Goal: Use online tool/utility: Utilize a website feature to perform a specific function

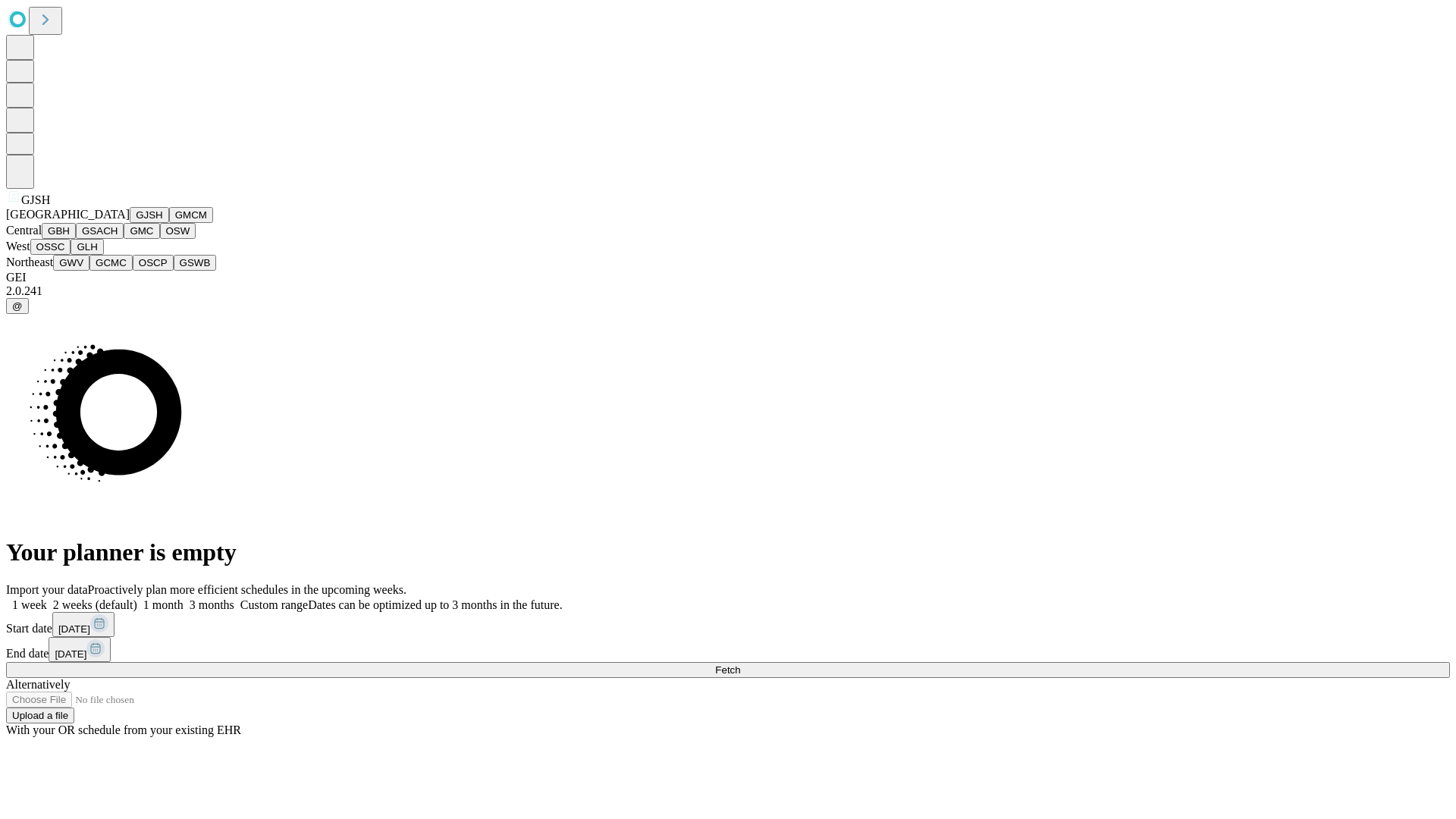
click at [130, 223] on button "GJSH" at bounding box center [149, 215] width 39 height 16
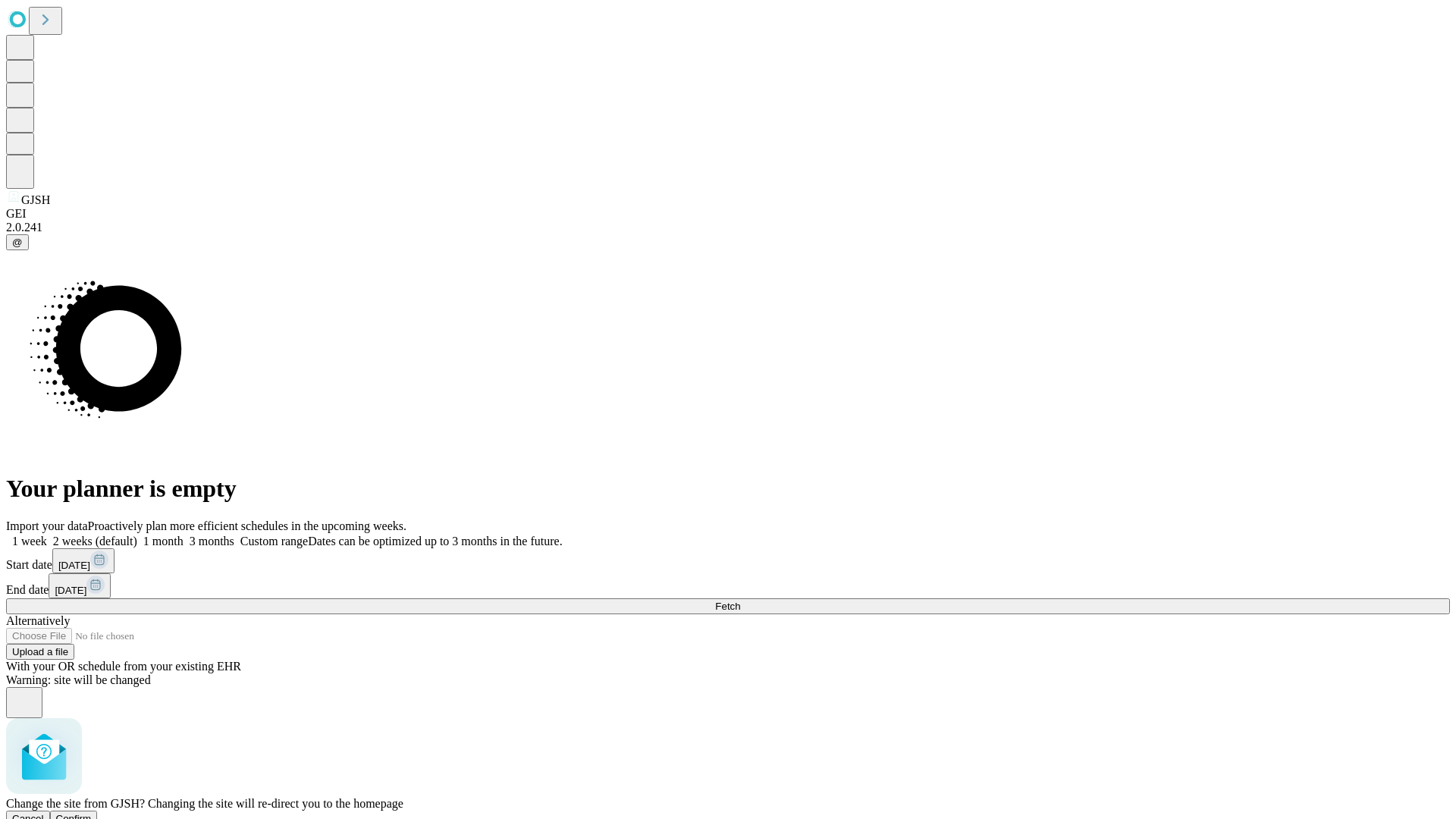
click at [92, 813] on span "Confirm" at bounding box center [74, 818] width 36 height 11
click at [47, 534] on label "1 week" at bounding box center [26, 540] width 41 height 13
click at [740, 601] on span "Fetch" at bounding box center [727, 606] width 25 height 11
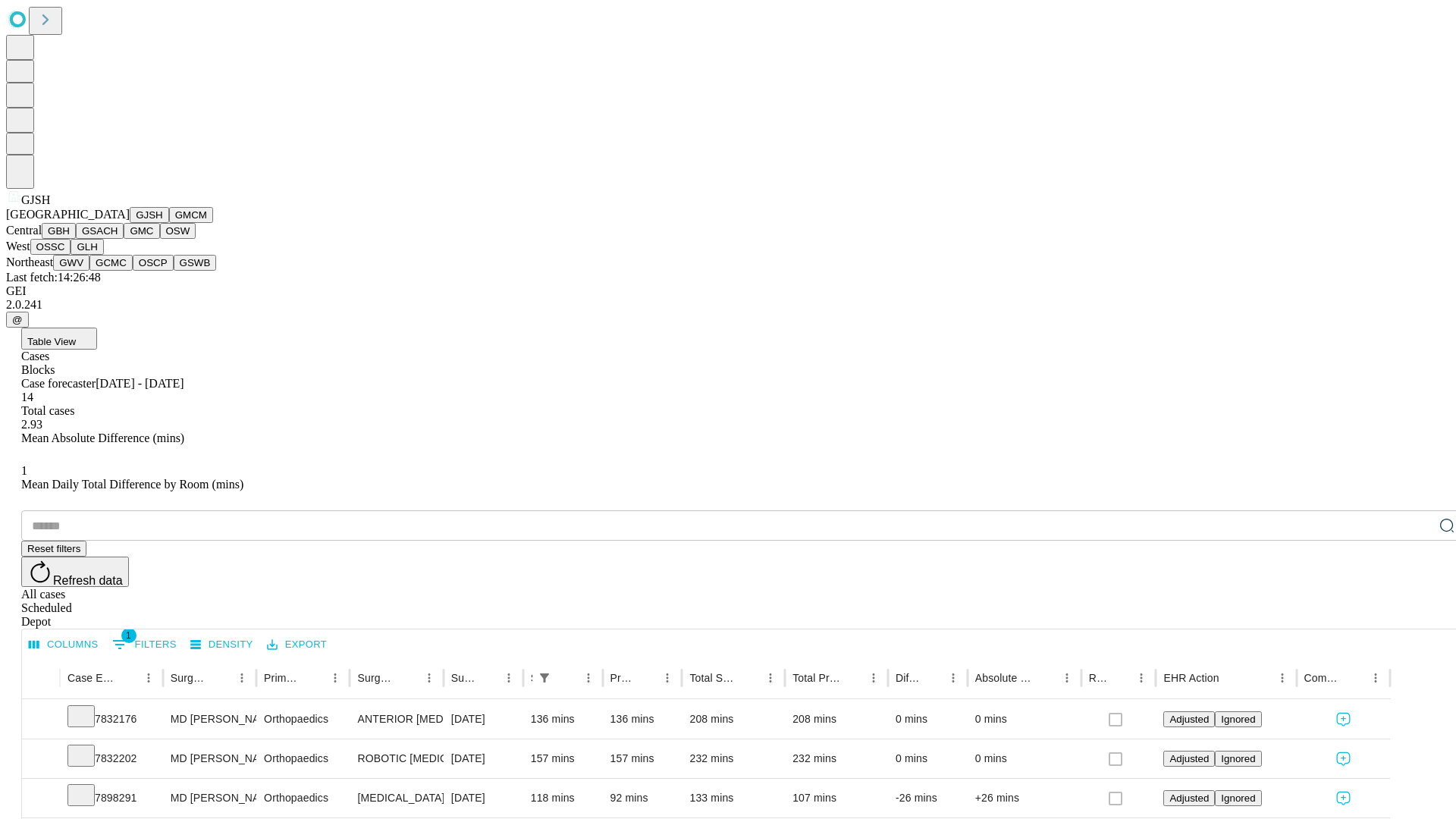
click at [169, 223] on button "GMCM" at bounding box center [191, 215] width 44 height 16
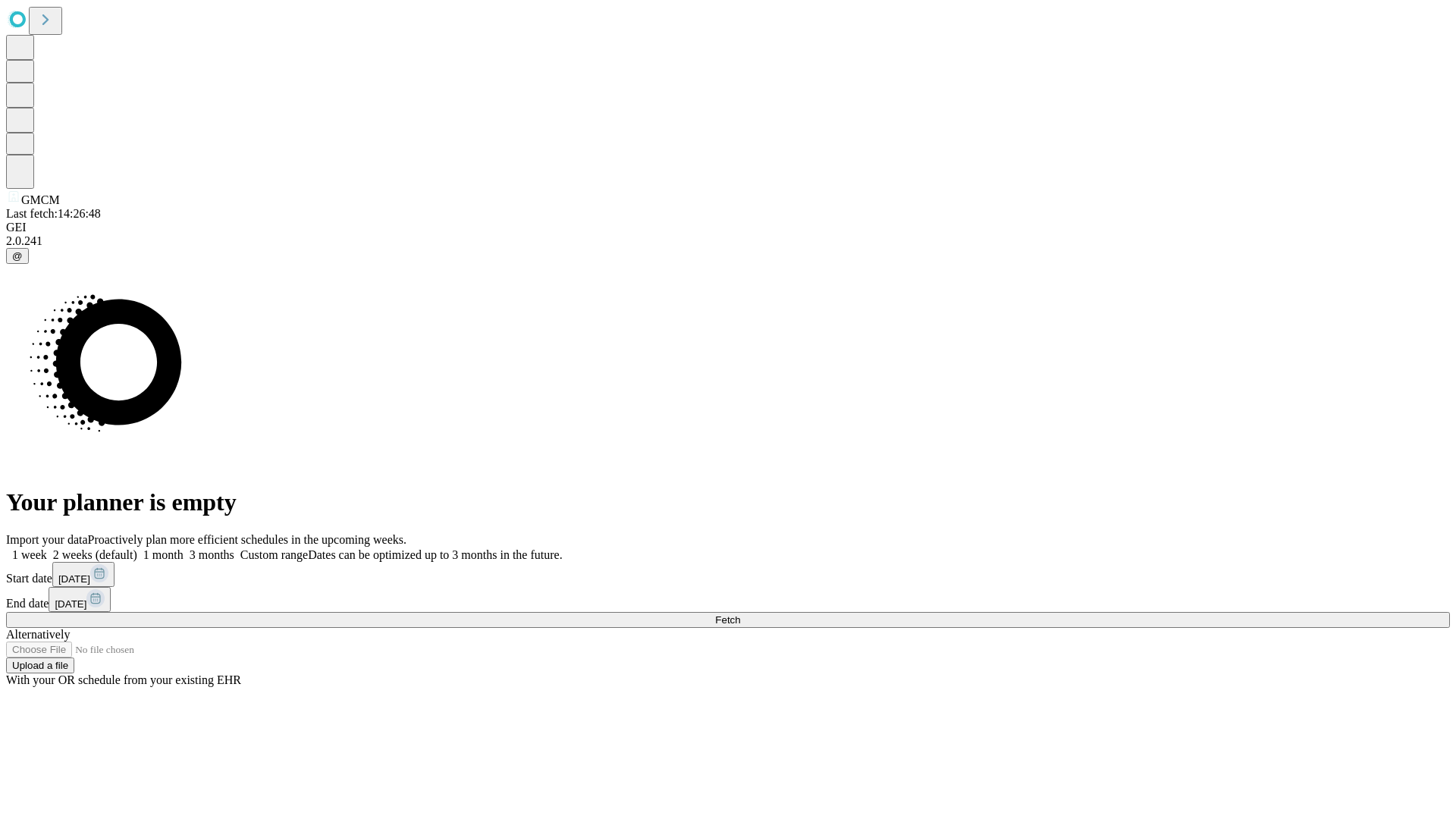
click at [47, 548] on label "1 week" at bounding box center [26, 554] width 41 height 13
click at [740, 614] on span "Fetch" at bounding box center [727, 620] width 25 height 11
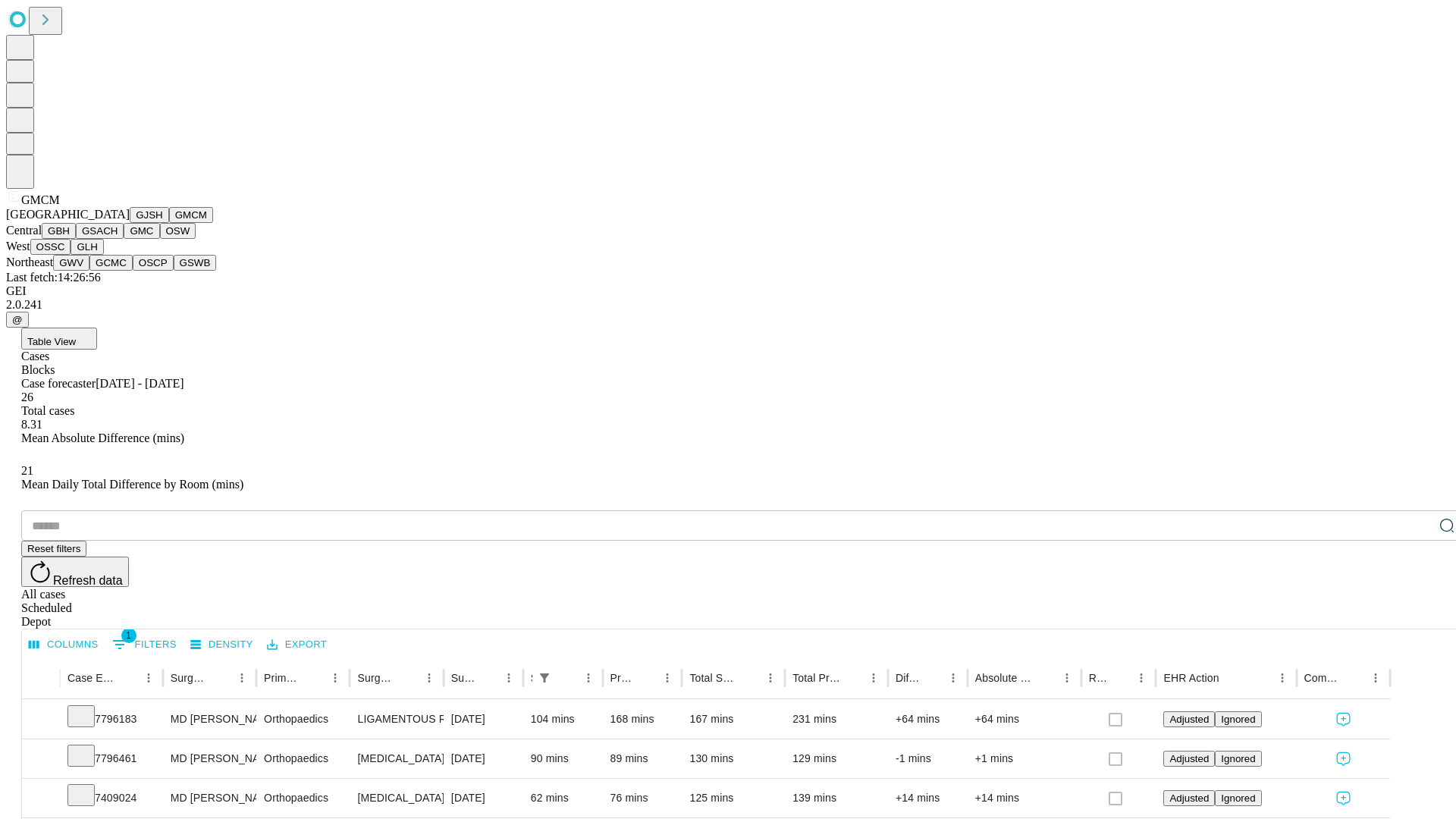
click at [76, 239] on button "GBH" at bounding box center [59, 231] width 34 height 16
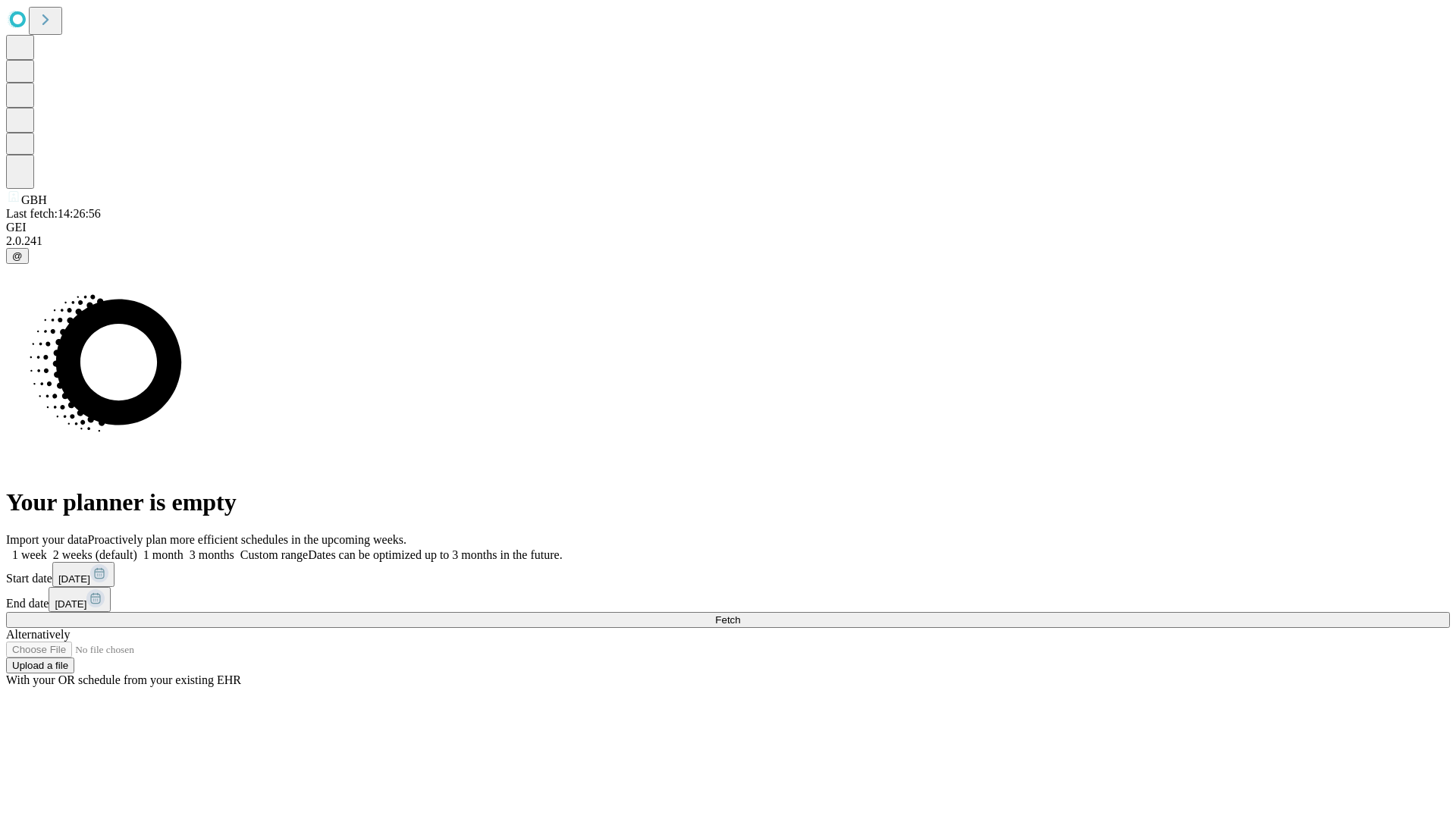
click at [47, 548] on label "1 week" at bounding box center [26, 554] width 41 height 13
click at [740, 614] on span "Fetch" at bounding box center [727, 620] width 25 height 11
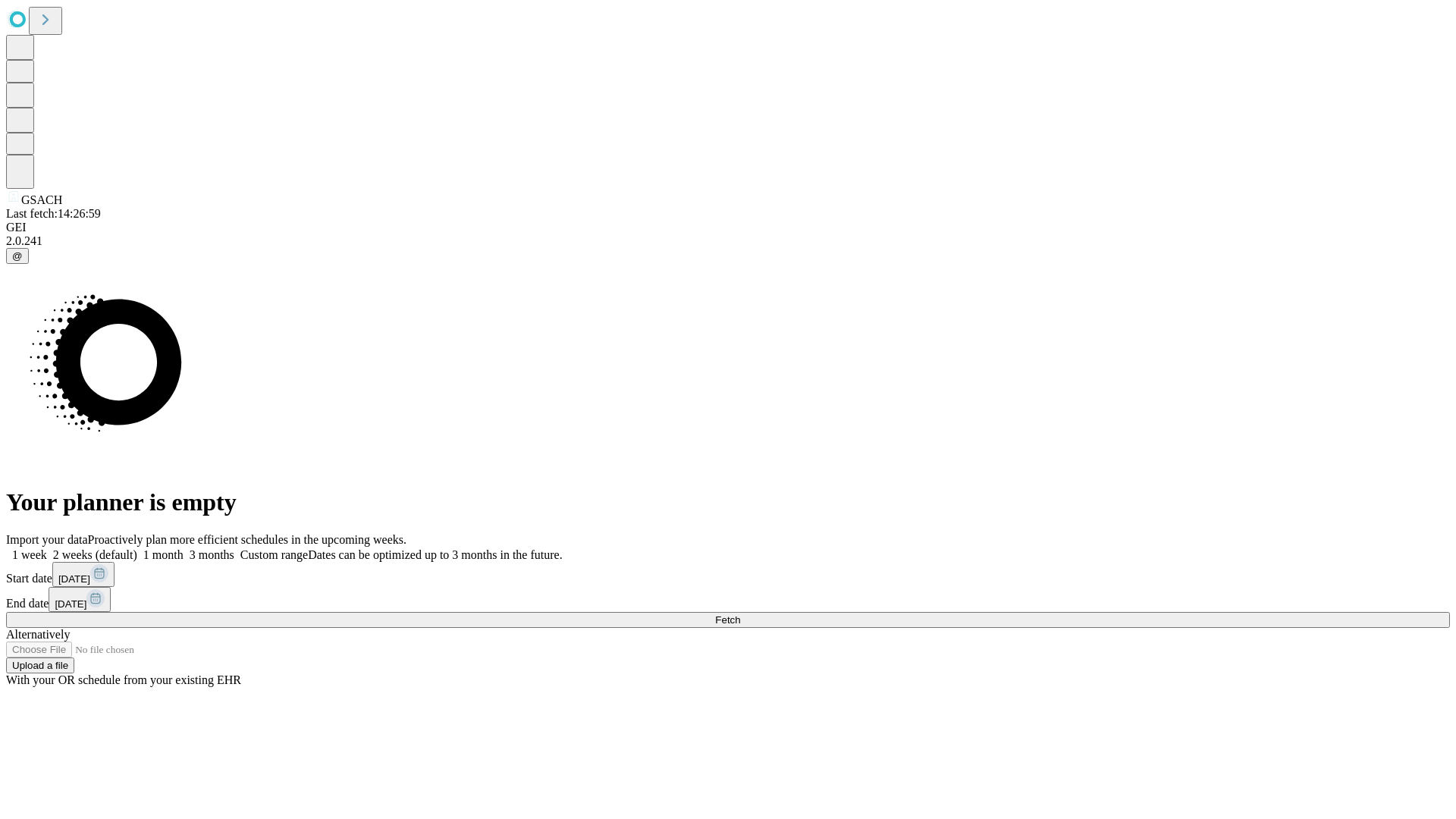
click at [740, 614] on span "Fetch" at bounding box center [727, 620] width 25 height 11
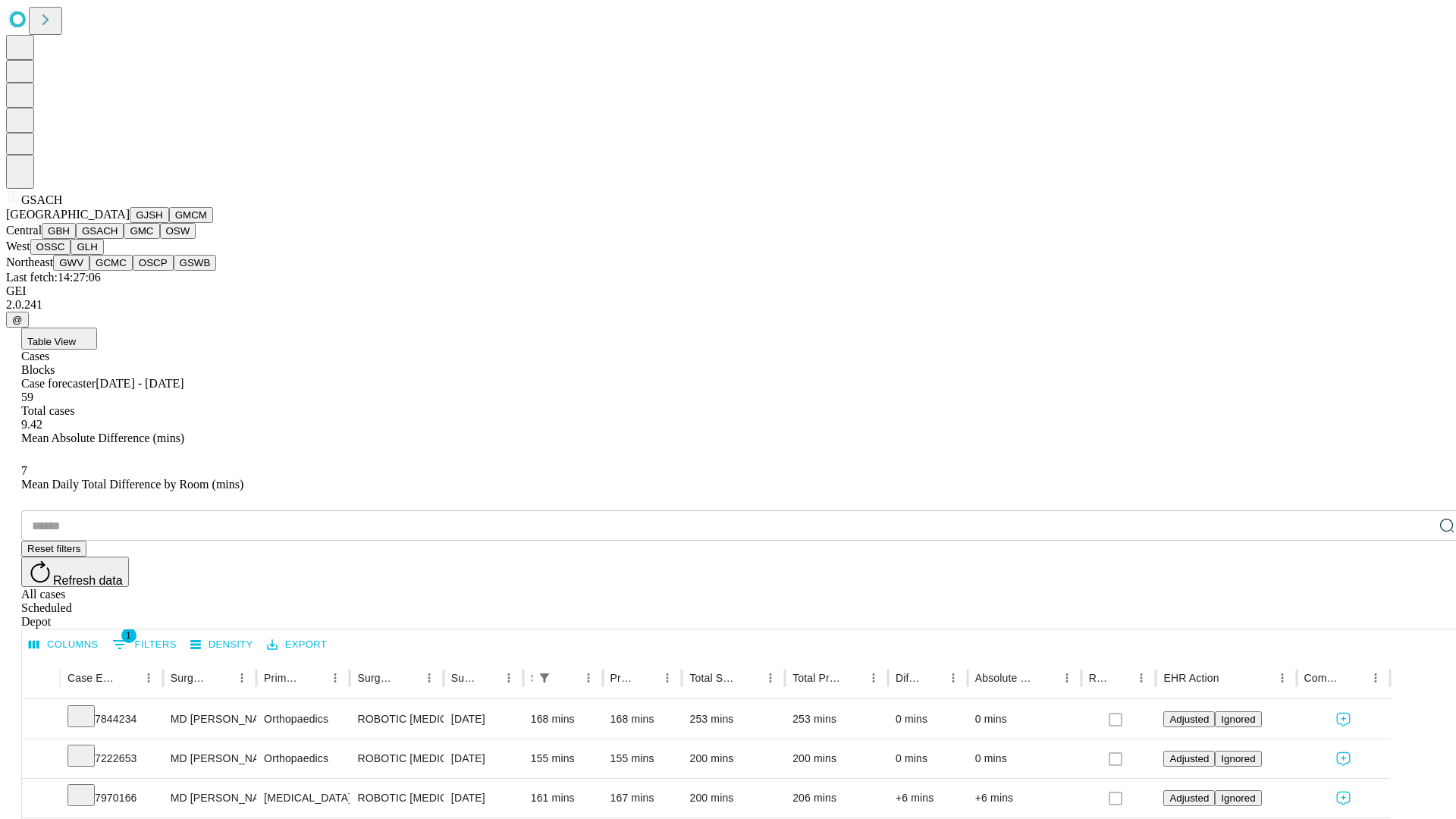
click at [124, 239] on button "GMC" at bounding box center [142, 231] width 36 height 16
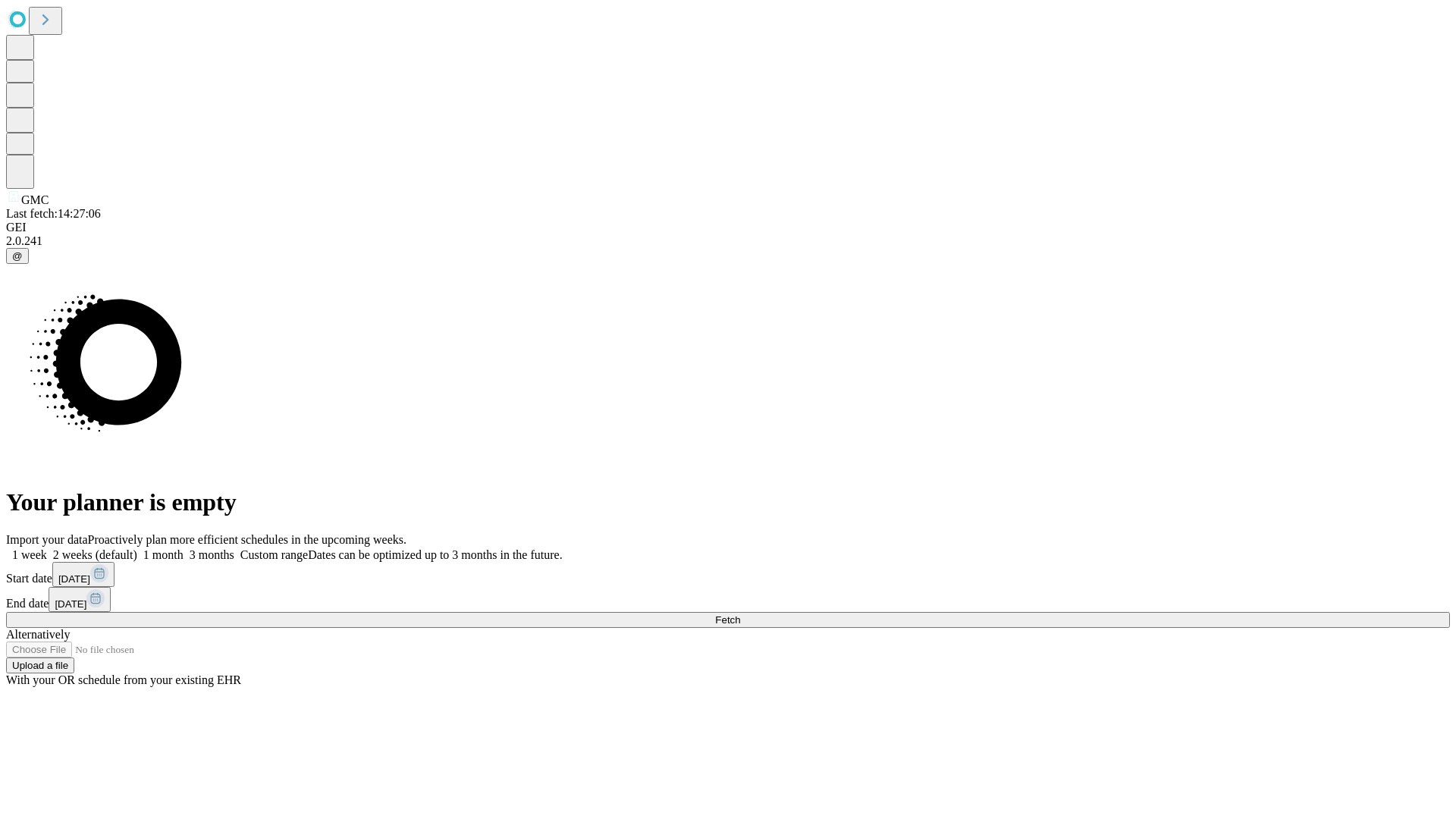
click at [47, 548] on label "1 week" at bounding box center [26, 554] width 41 height 13
click at [740, 614] on span "Fetch" at bounding box center [727, 620] width 25 height 11
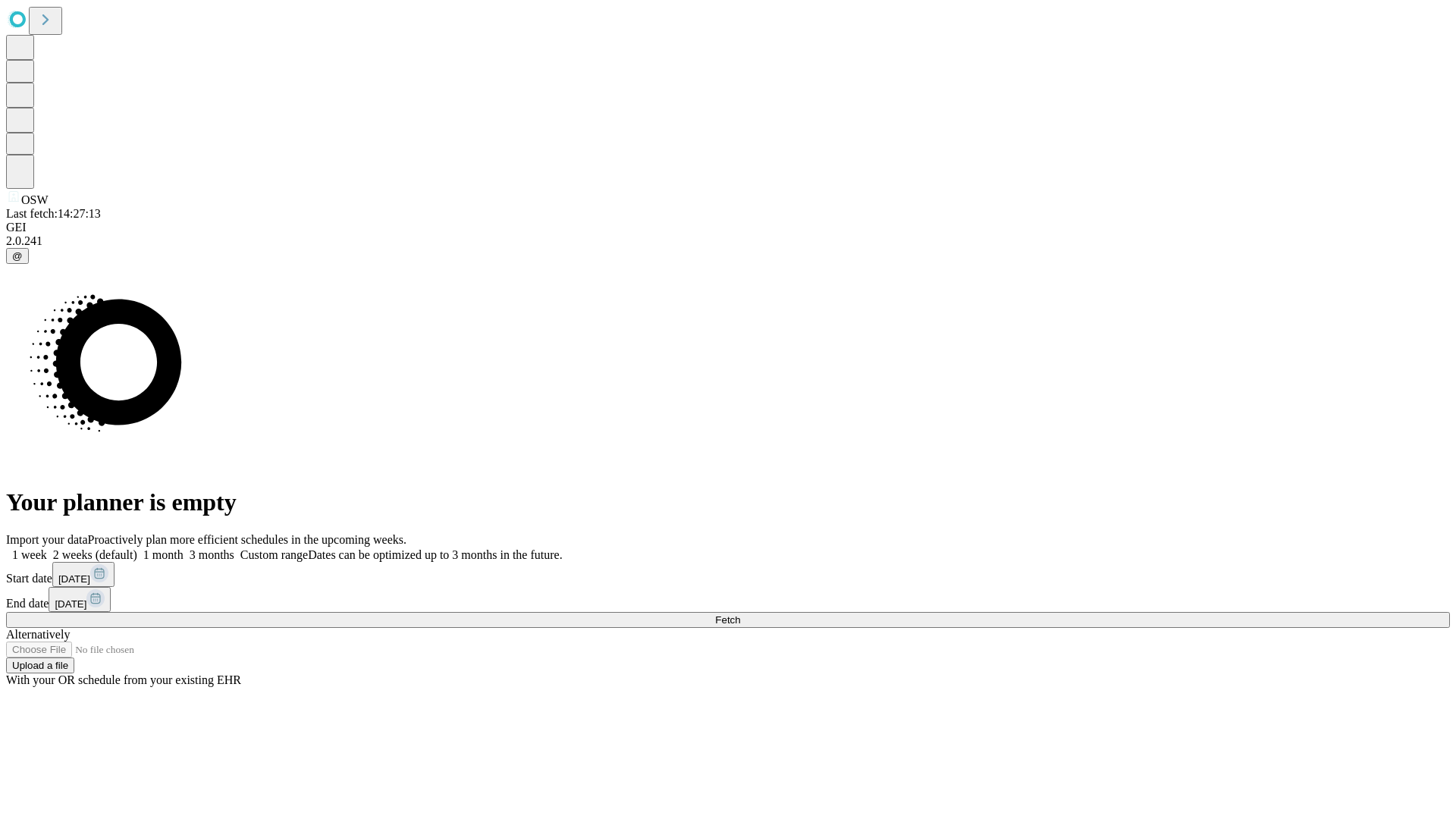
click at [47, 548] on label "1 week" at bounding box center [26, 554] width 41 height 13
click at [740, 614] on span "Fetch" at bounding box center [727, 620] width 25 height 11
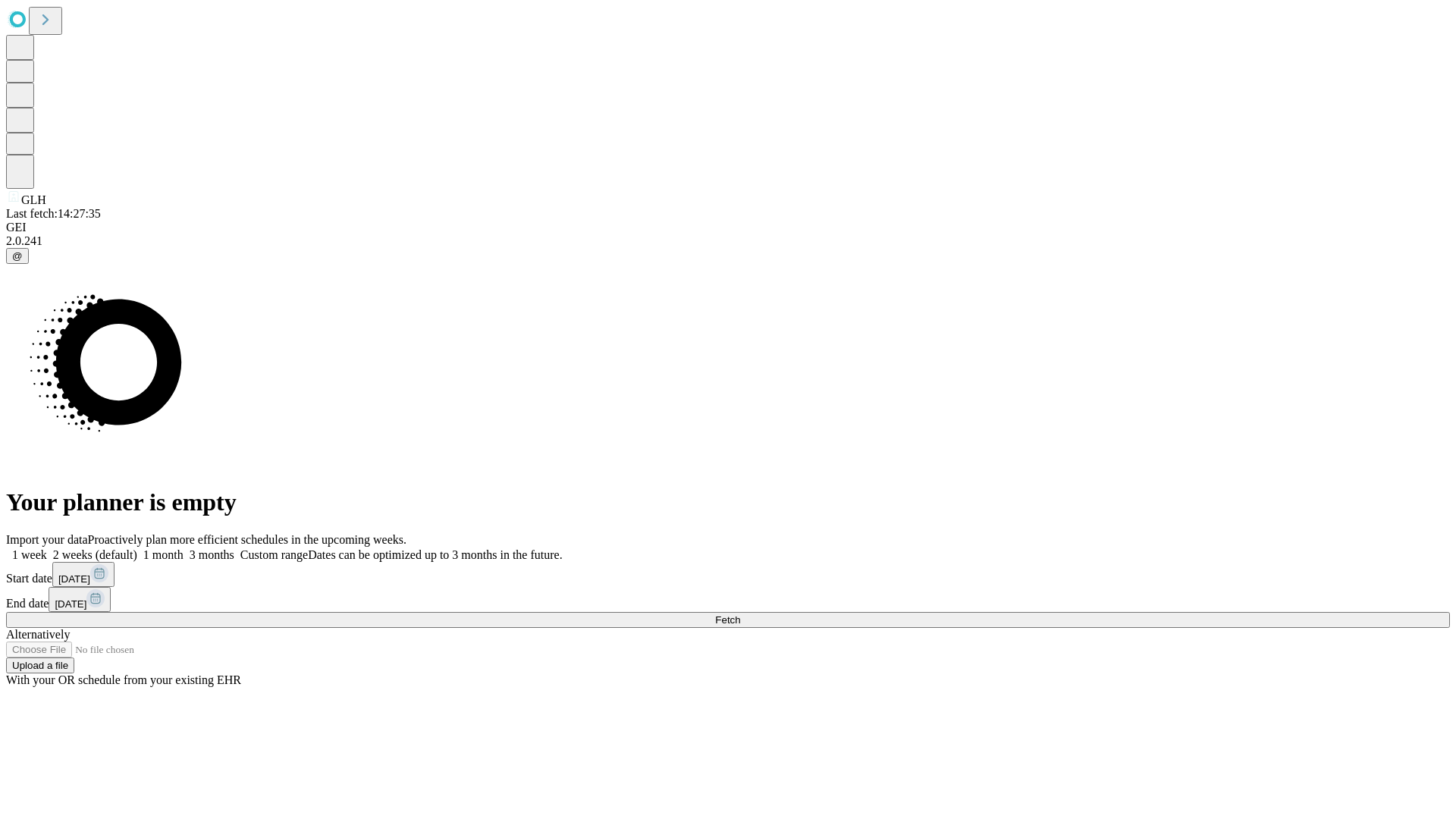
click at [47, 548] on label "1 week" at bounding box center [26, 554] width 41 height 13
click at [740, 614] on span "Fetch" at bounding box center [727, 620] width 25 height 11
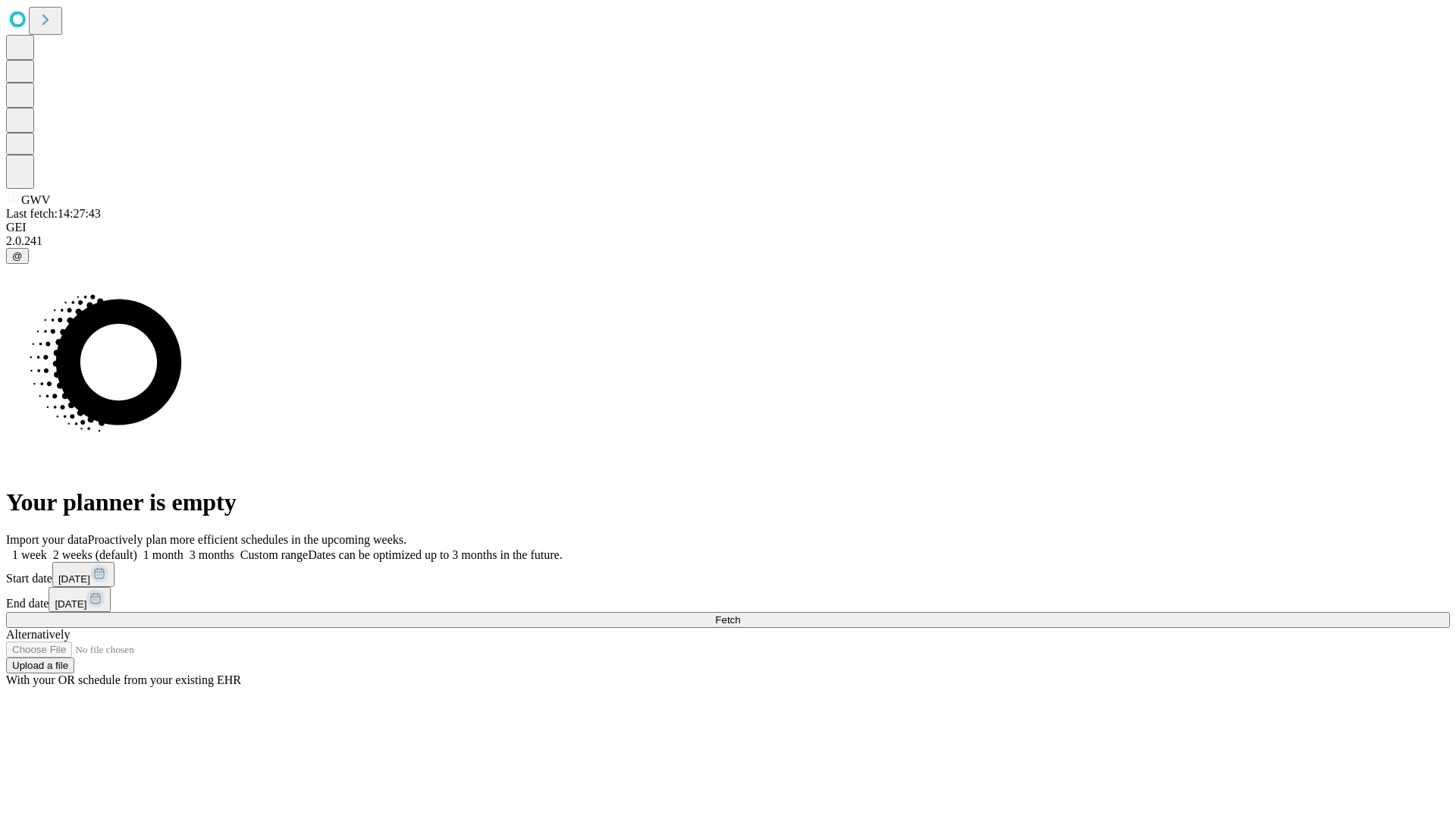
click at [47, 548] on label "1 week" at bounding box center [26, 554] width 41 height 13
click at [740, 614] on span "Fetch" at bounding box center [727, 620] width 25 height 11
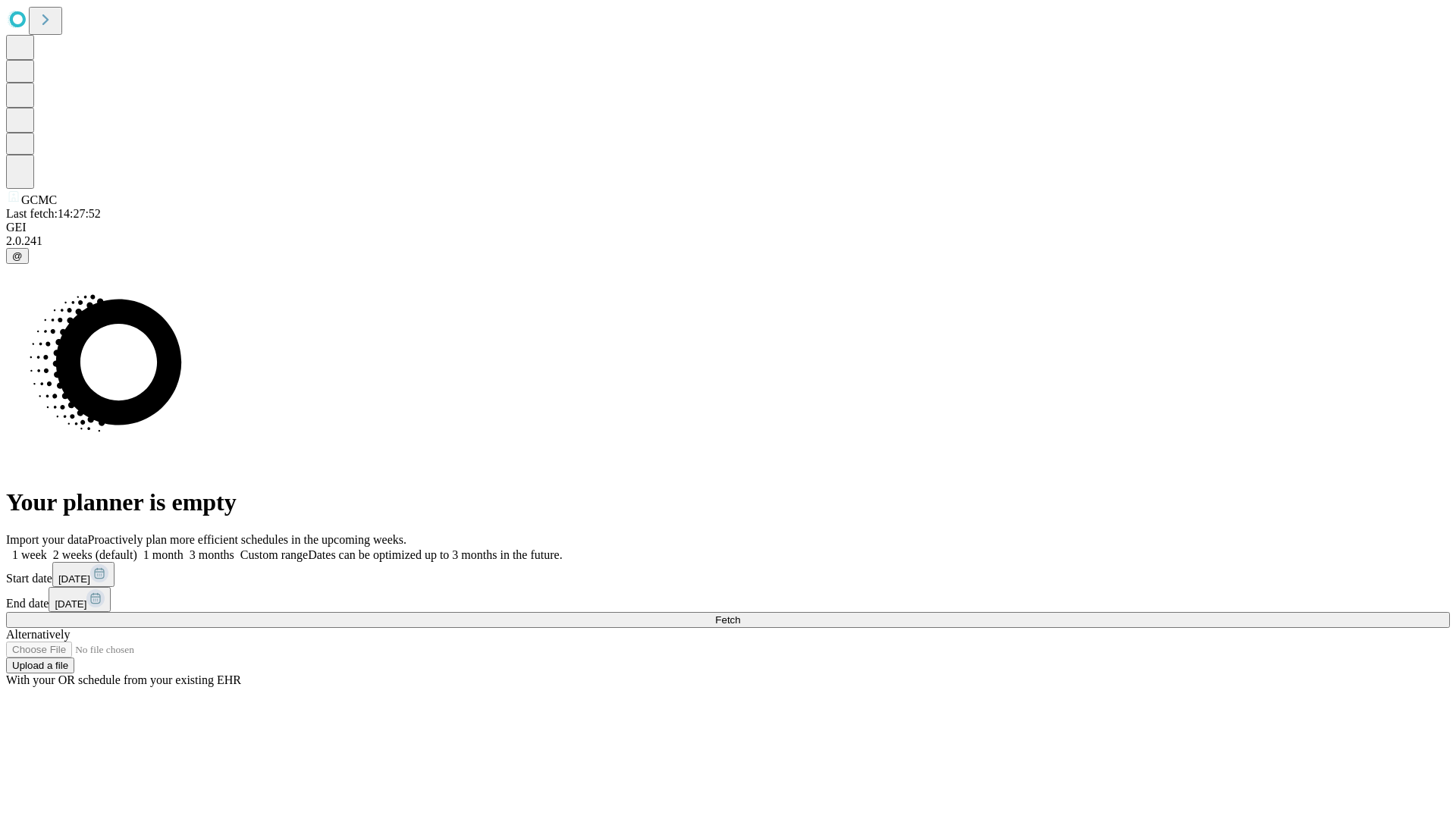
click at [47, 548] on label "1 week" at bounding box center [26, 554] width 41 height 13
click at [740, 614] on span "Fetch" at bounding box center [727, 620] width 25 height 11
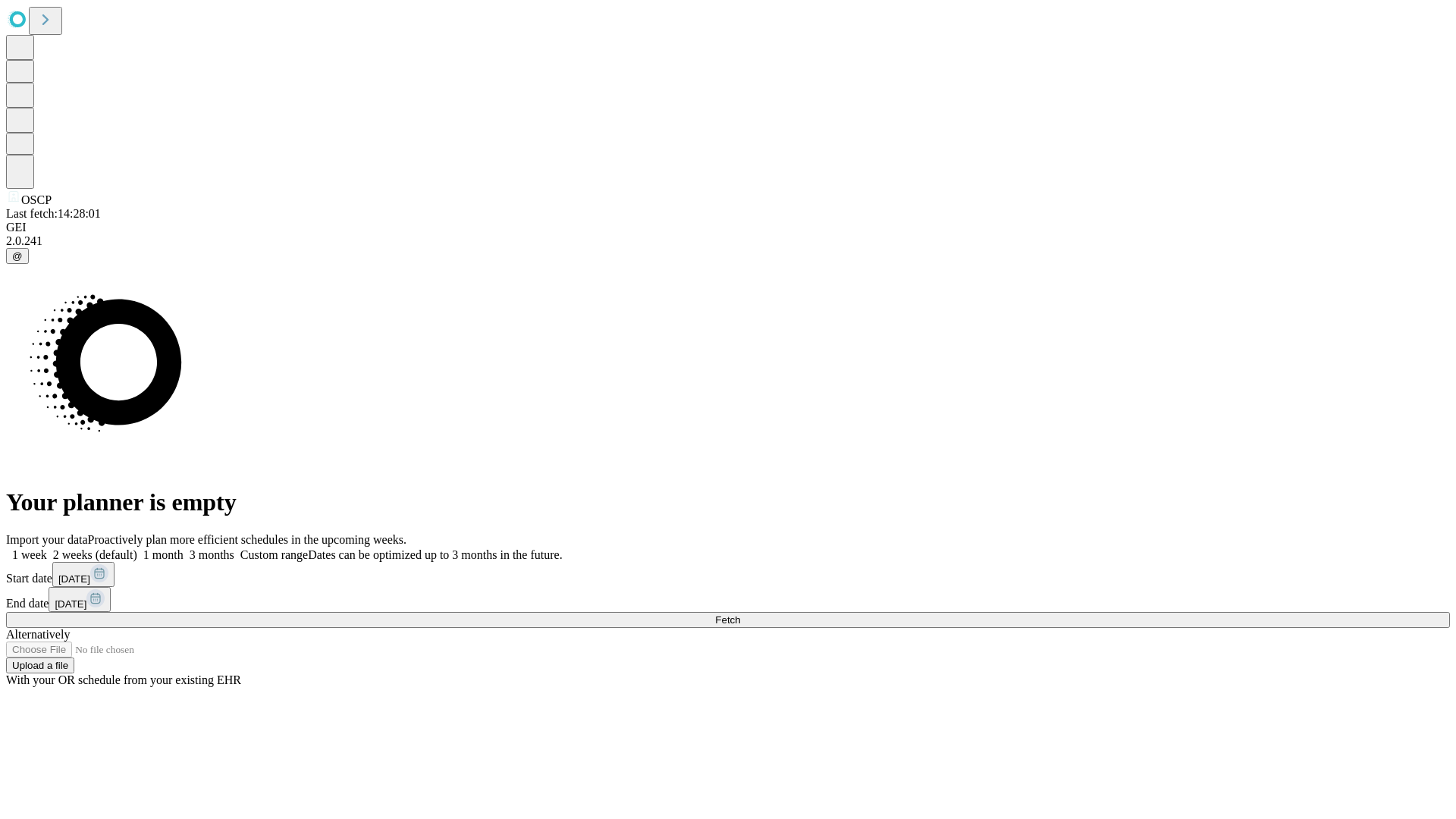
click at [47, 548] on label "1 week" at bounding box center [26, 554] width 41 height 13
click at [740, 614] on span "Fetch" at bounding box center [727, 620] width 25 height 11
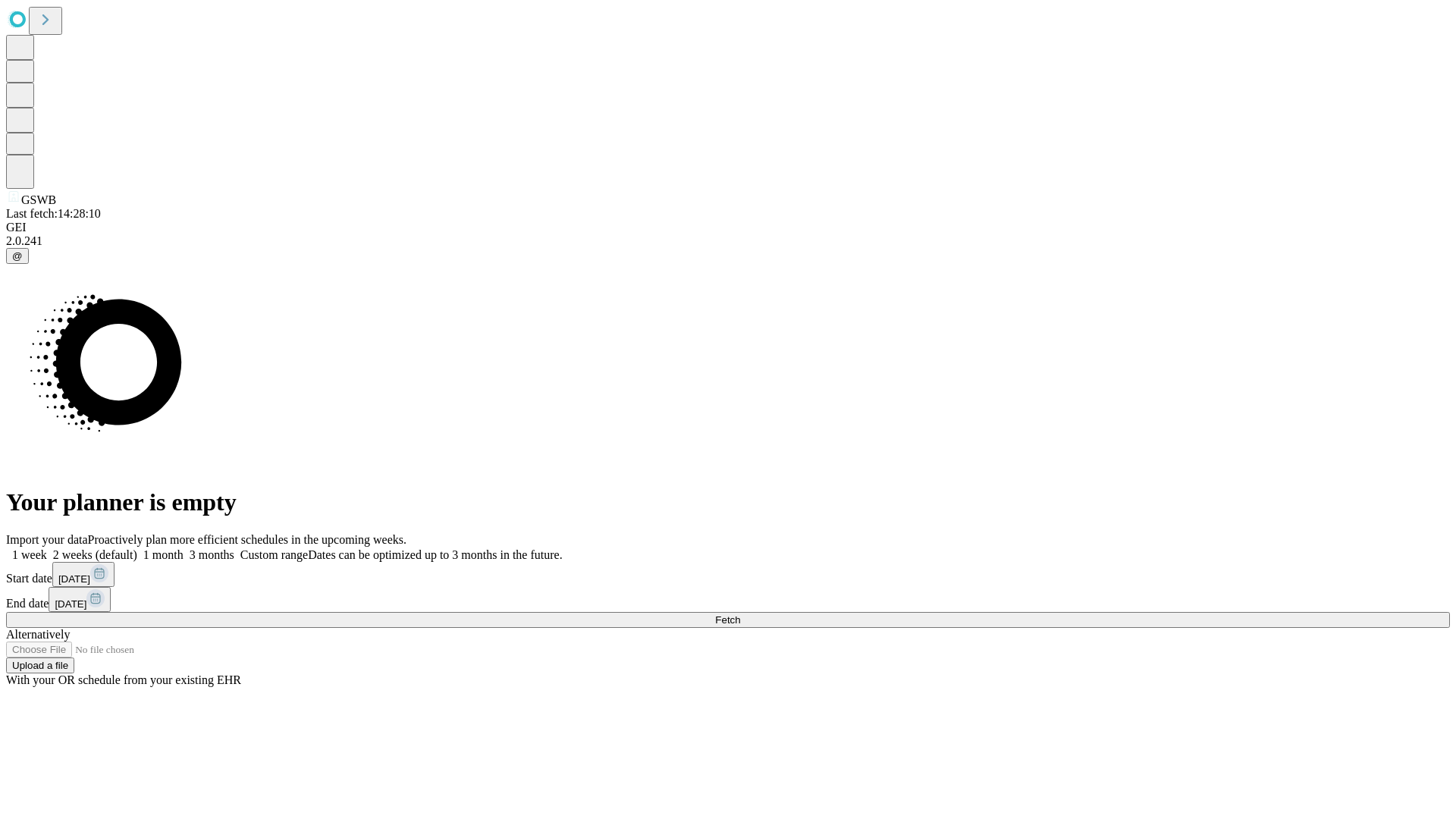
click at [740, 614] on span "Fetch" at bounding box center [727, 620] width 25 height 11
